Goal: Task Accomplishment & Management: Use online tool/utility

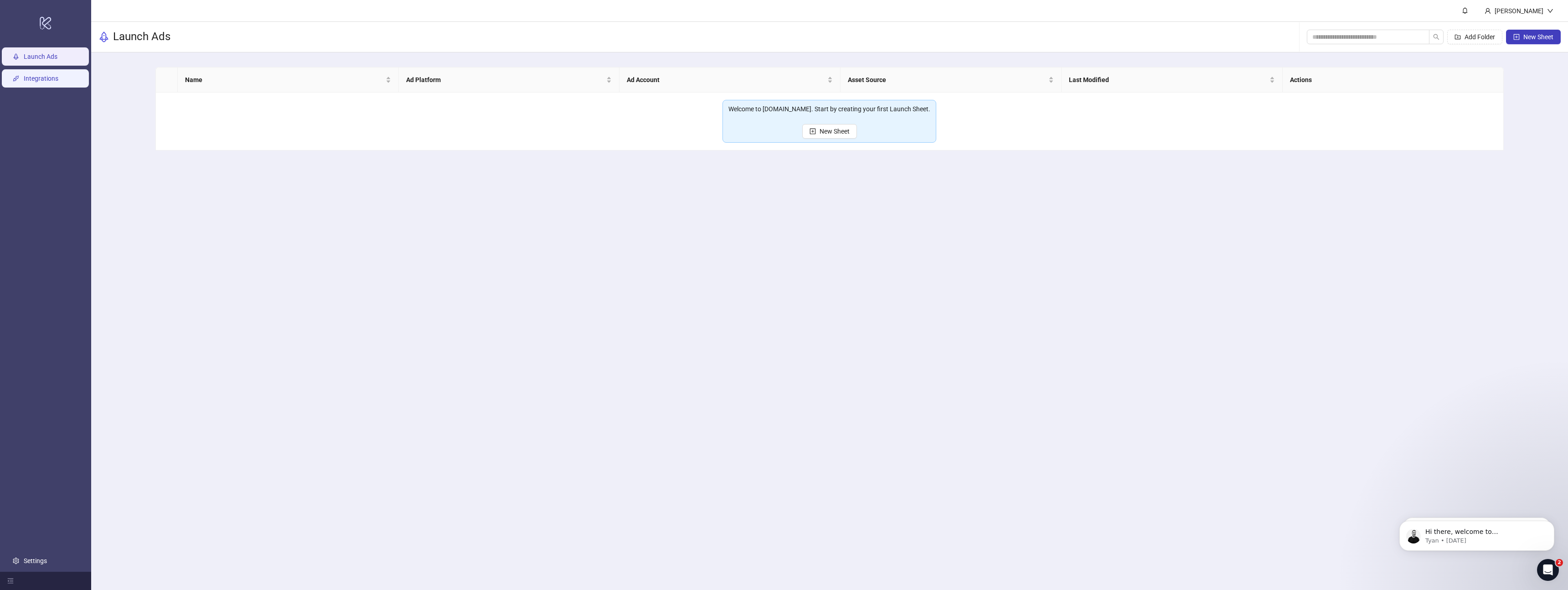
click at [26, 79] on link "Integrations" at bounding box center [41, 79] width 34 height 7
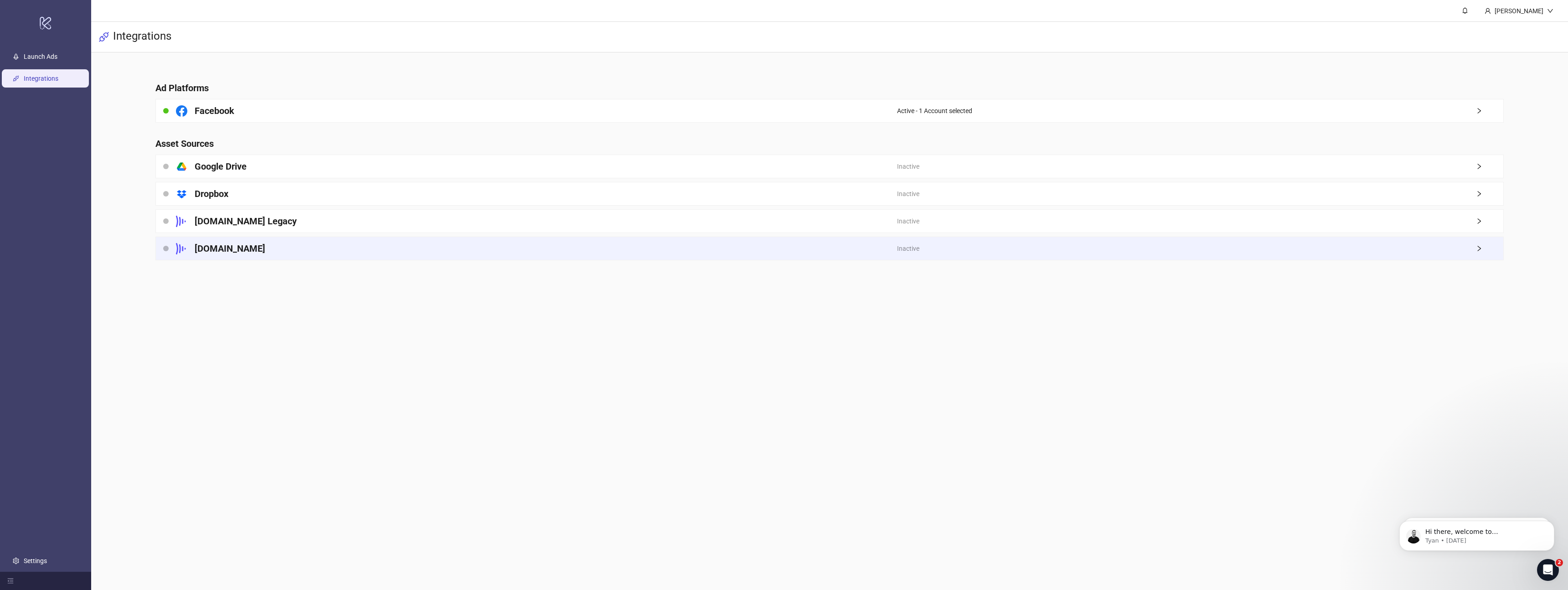
click at [267, 241] on div "[DOMAIN_NAME]" at bounding box center [526, 248] width 741 height 23
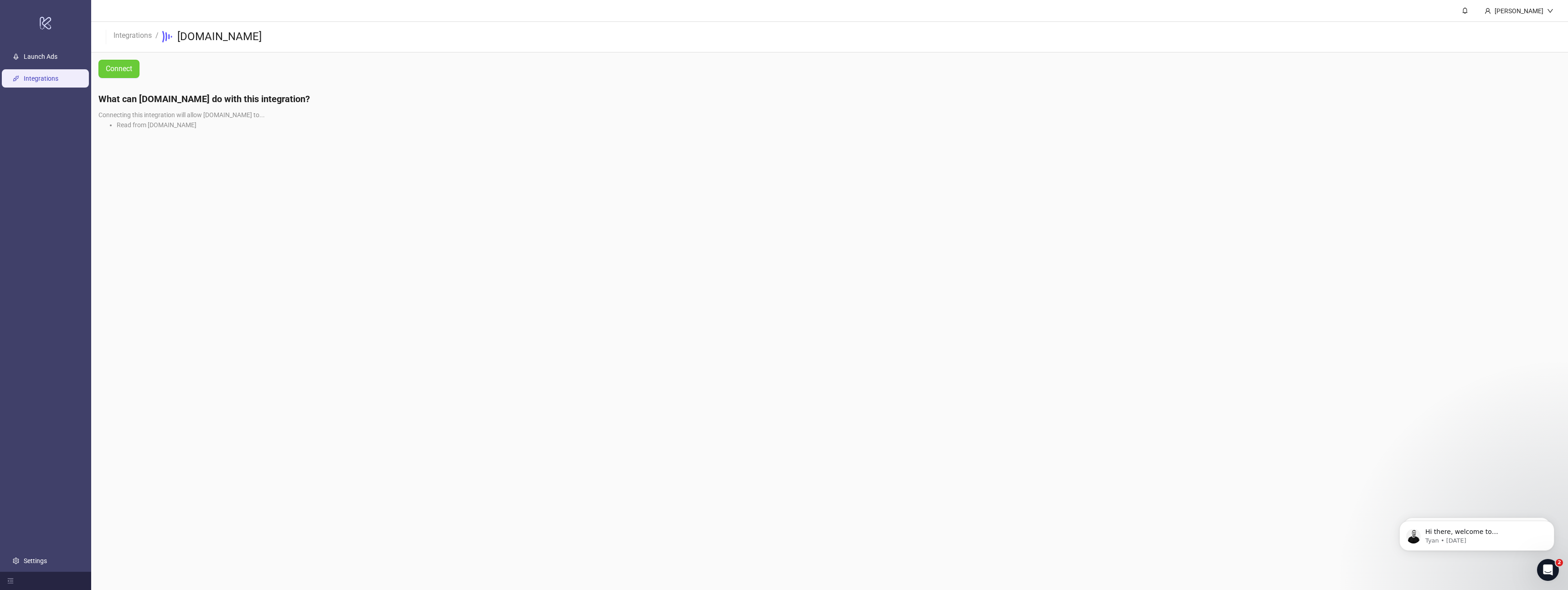
click at [127, 70] on span "Connect" at bounding box center [119, 69] width 26 height 8
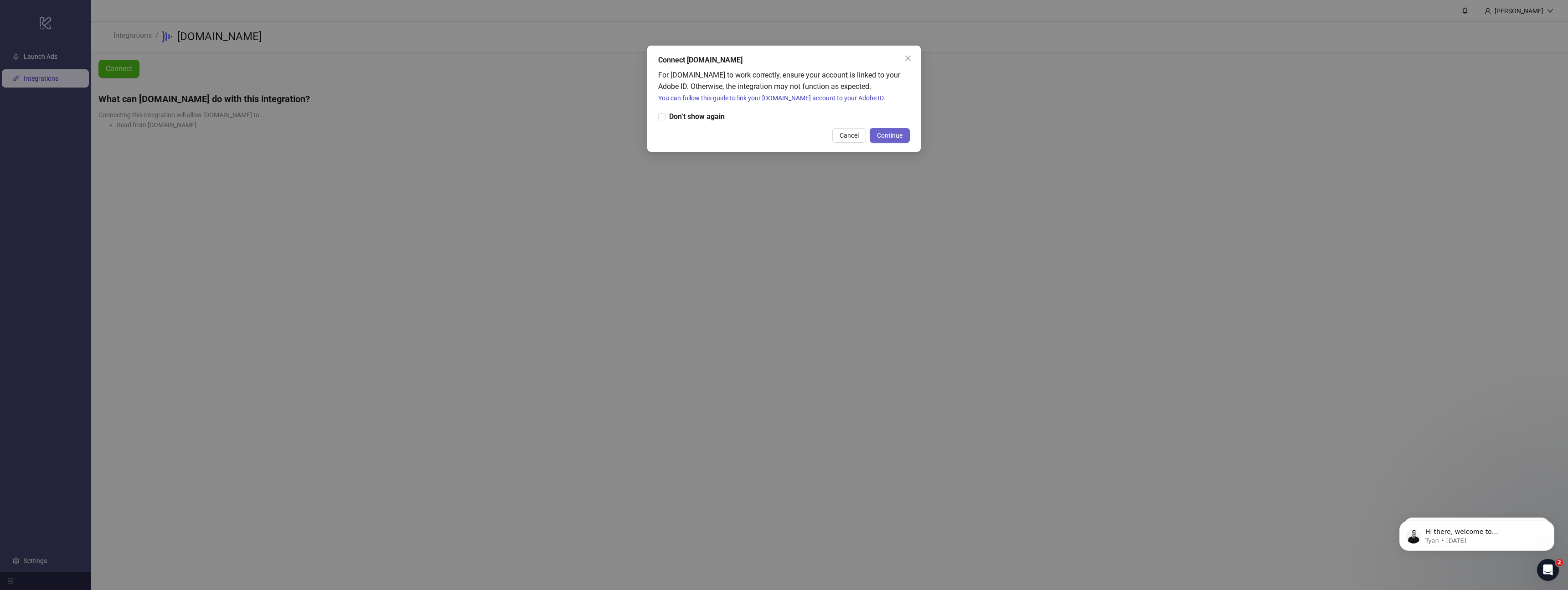
click at [877, 136] on span "Continue" at bounding box center [889, 136] width 25 height 7
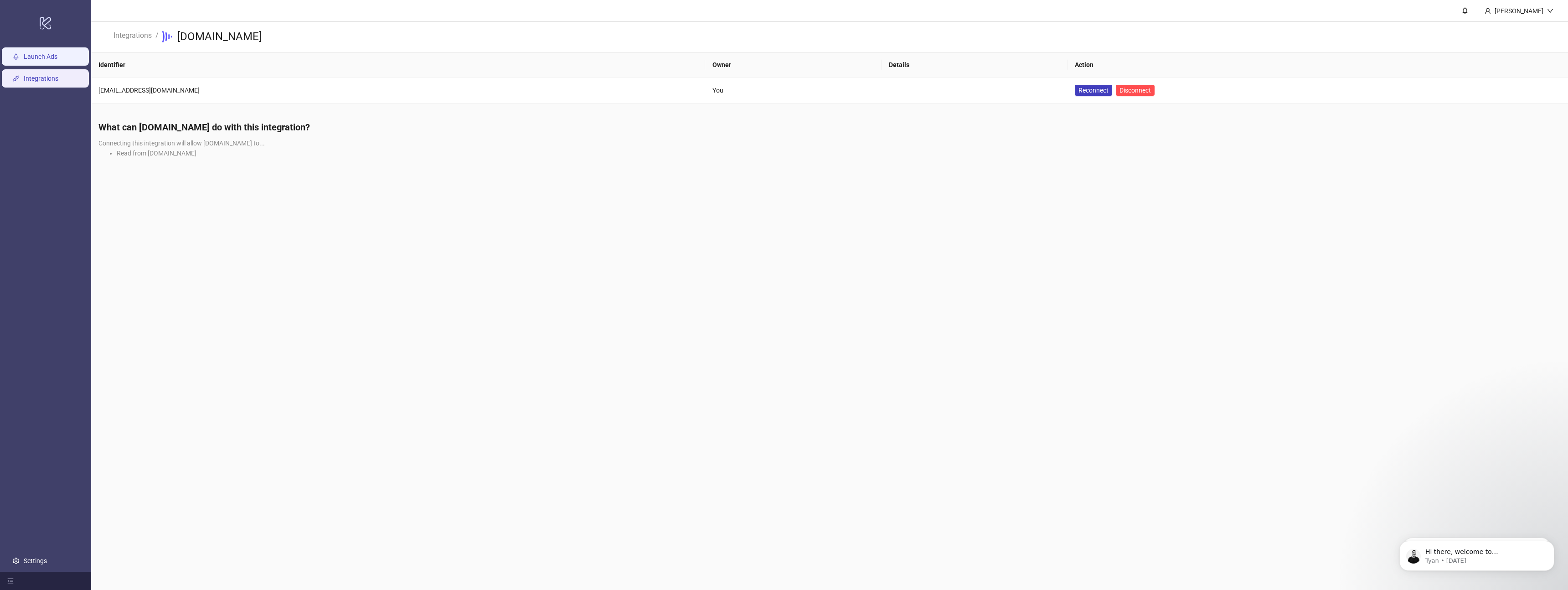
click at [42, 58] on link "Launch Ads" at bounding box center [41, 57] width 33 height 7
